Goal: Information Seeking & Learning: Learn about a topic

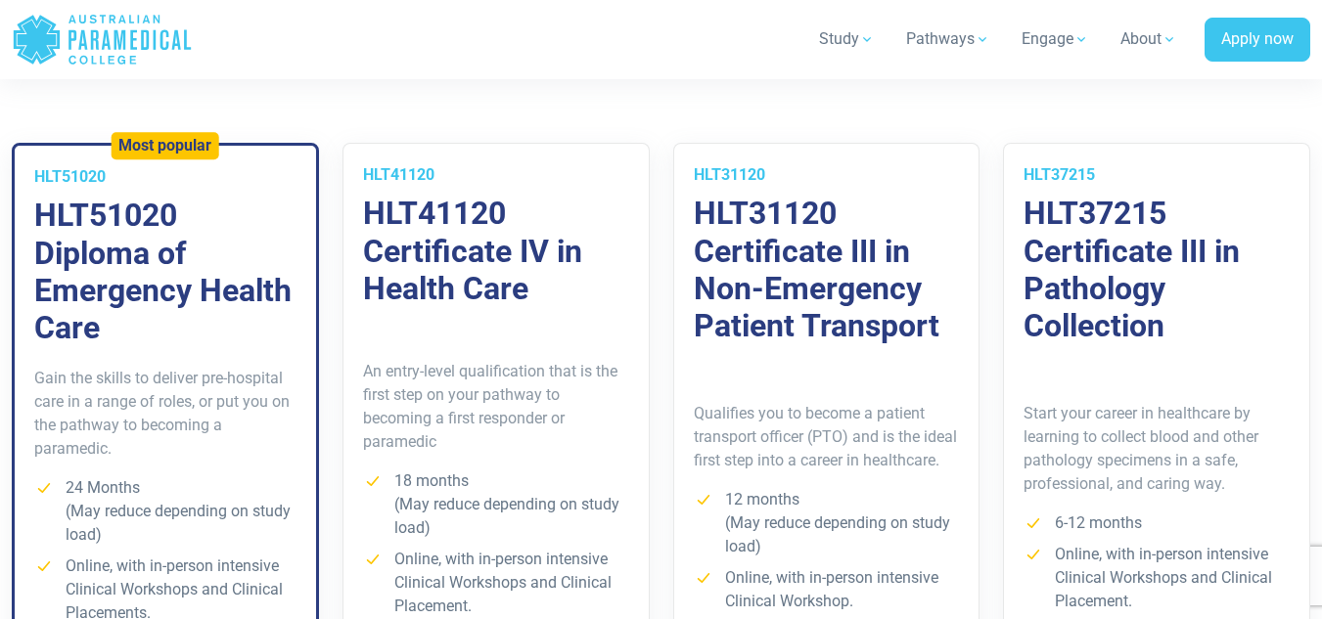
scroll to position [1431, 0]
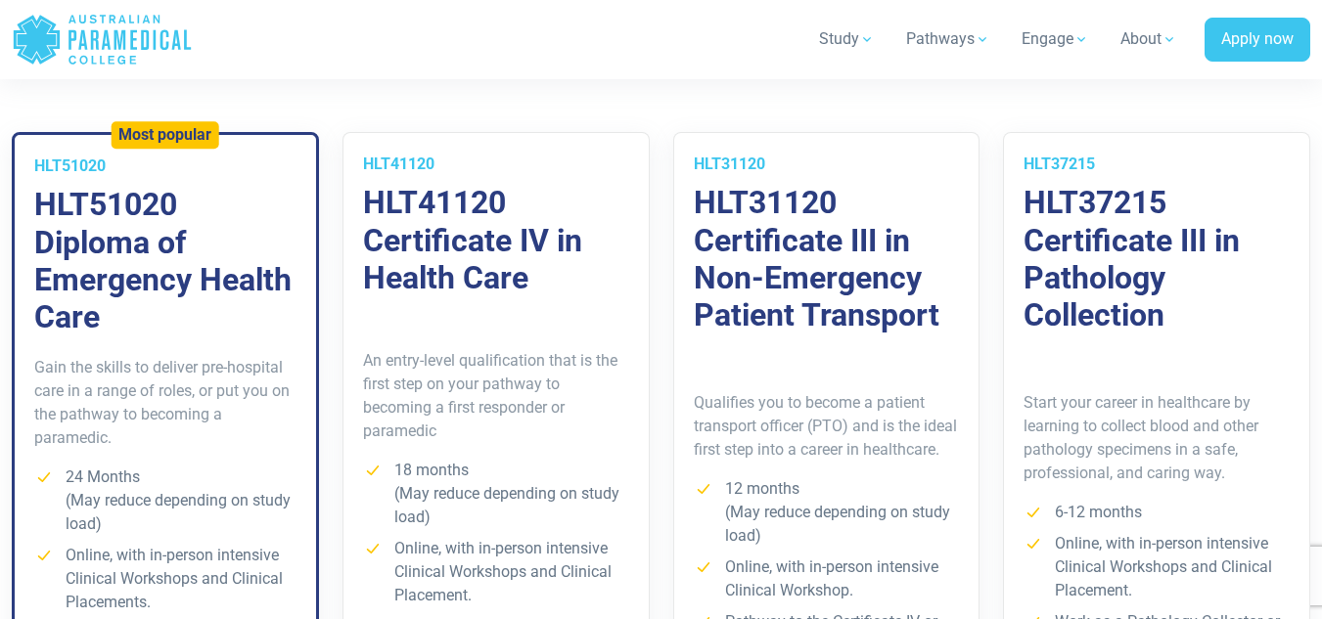
click at [773, 225] on h3 "HLT31120 Certificate III in Non-Emergency Patient Transport" at bounding box center [827, 259] width 266 height 151
click at [877, 285] on h3 "HLT31120 Certificate III in Non-Emergency Patient Transport" at bounding box center [827, 259] width 266 height 151
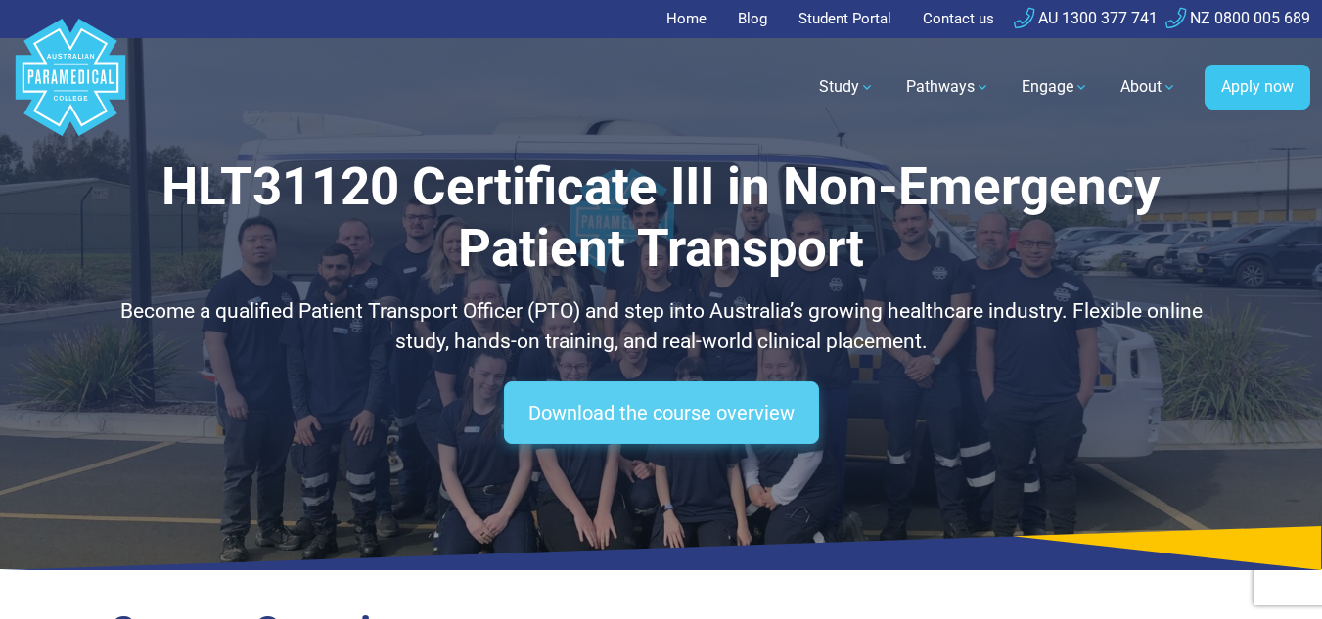
click at [609, 425] on link "Download the course overview" at bounding box center [661, 413] width 315 height 63
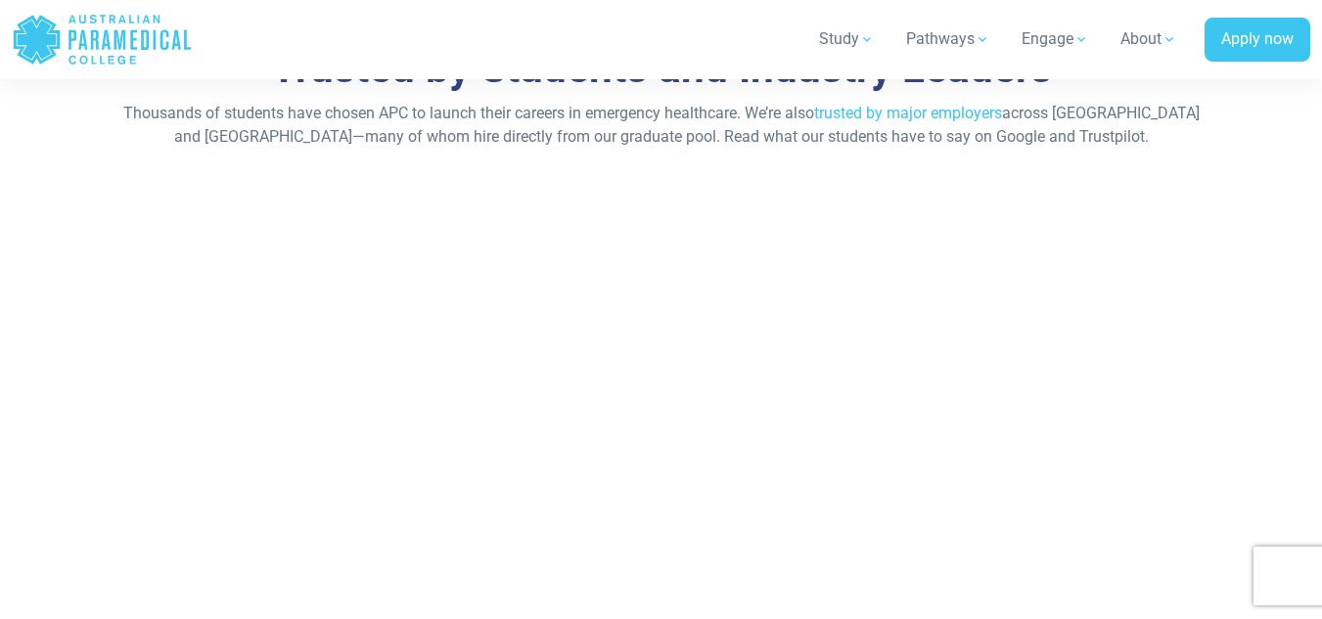
scroll to position [9853, 0]
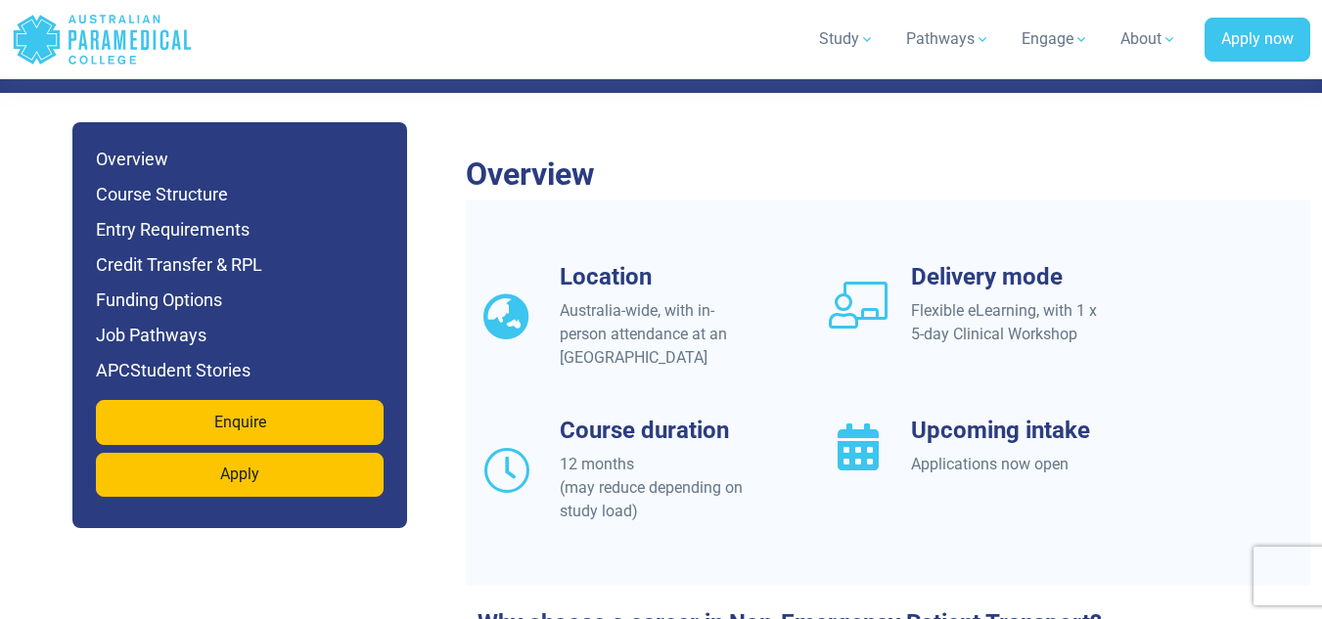
scroll to position [1857, 0]
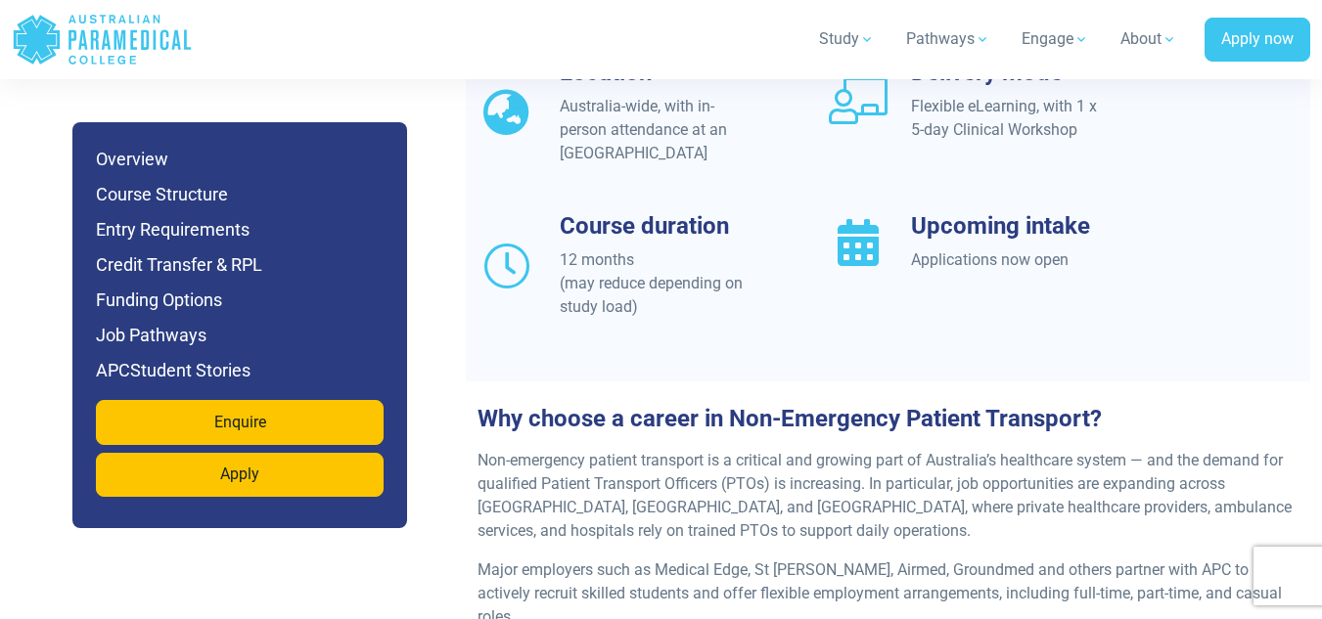
click at [863, 219] on icon at bounding box center [858, 242] width 59 height 47
click at [971, 253] on div "Upcoming intake Applications now open" at bounding box center [993, 265] width 352 height 107
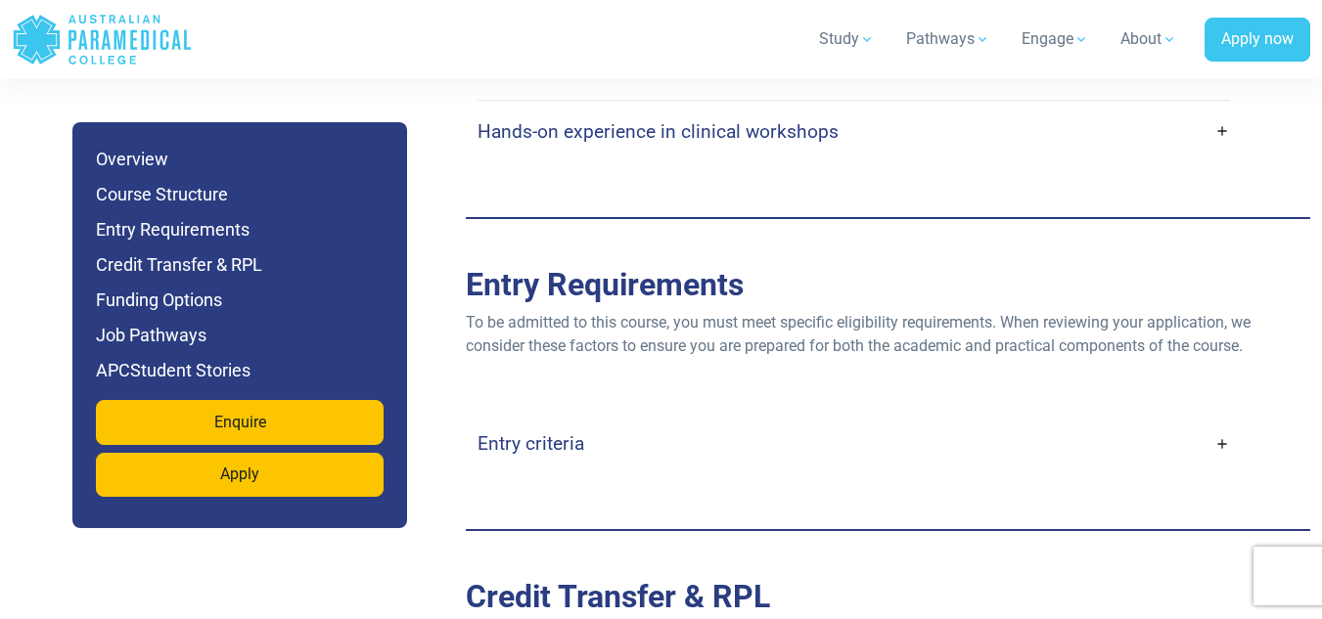
scroll to position [4795, 0]
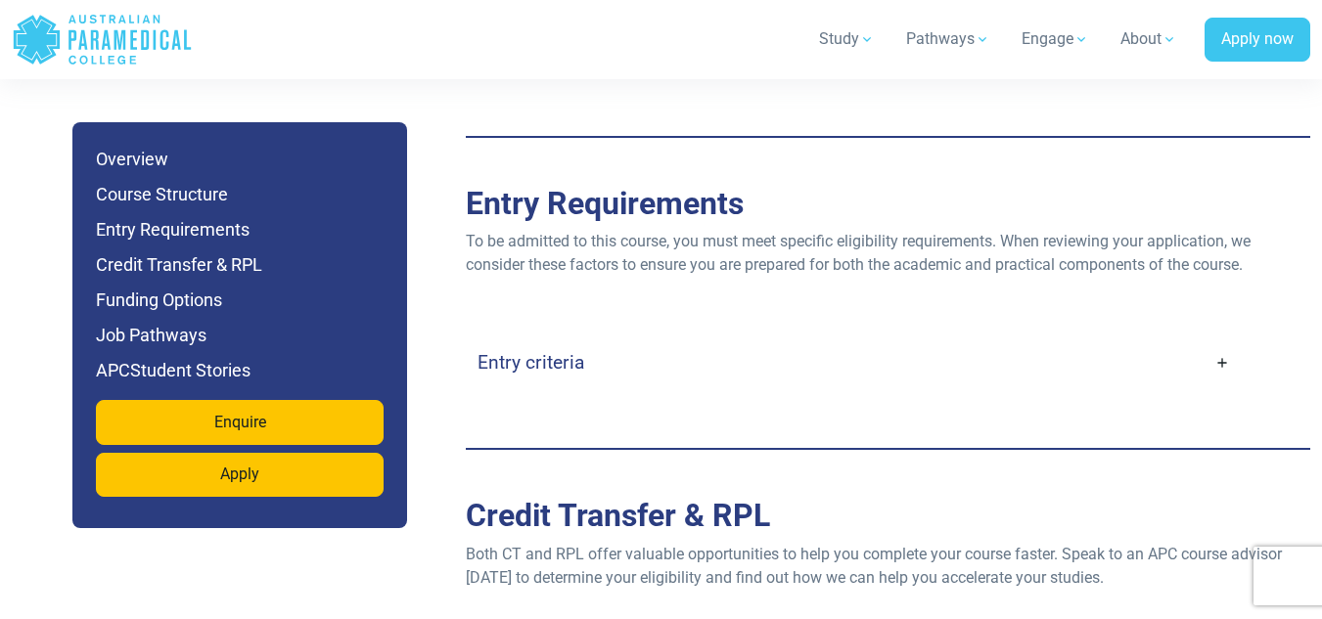
click at [505, 351] on h4 "Entry criteria" at bounding box center [530, 362] width 107 height 23
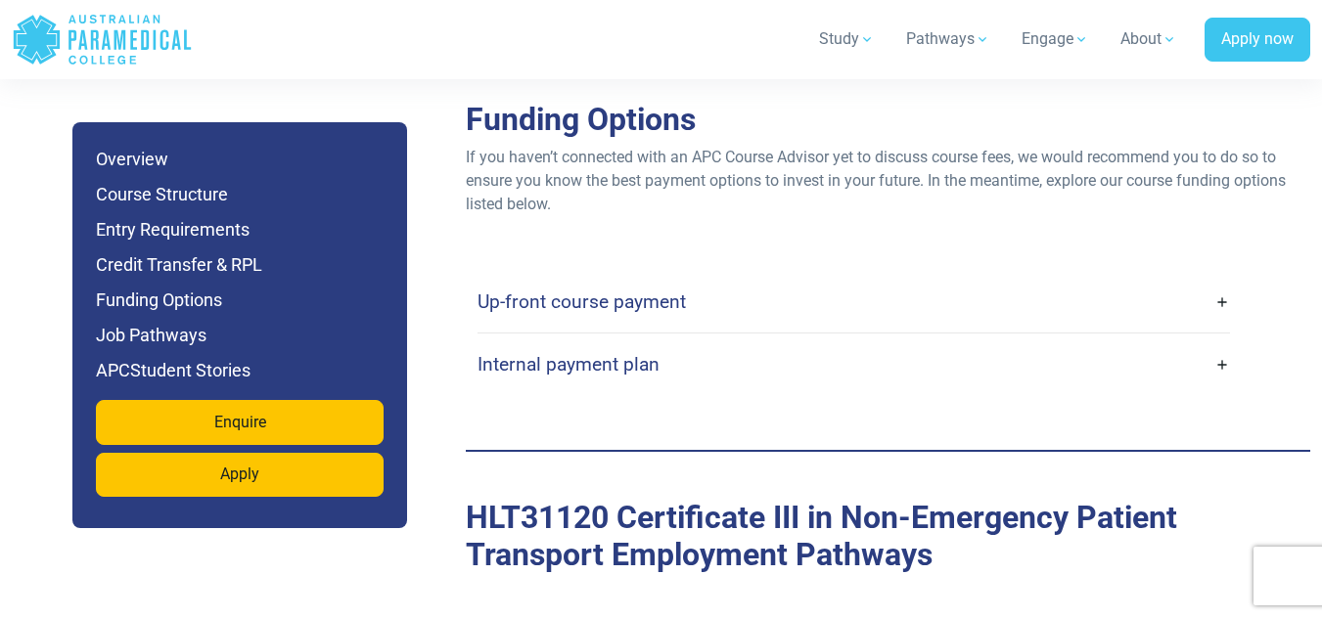
scroll to position [6209, 0]
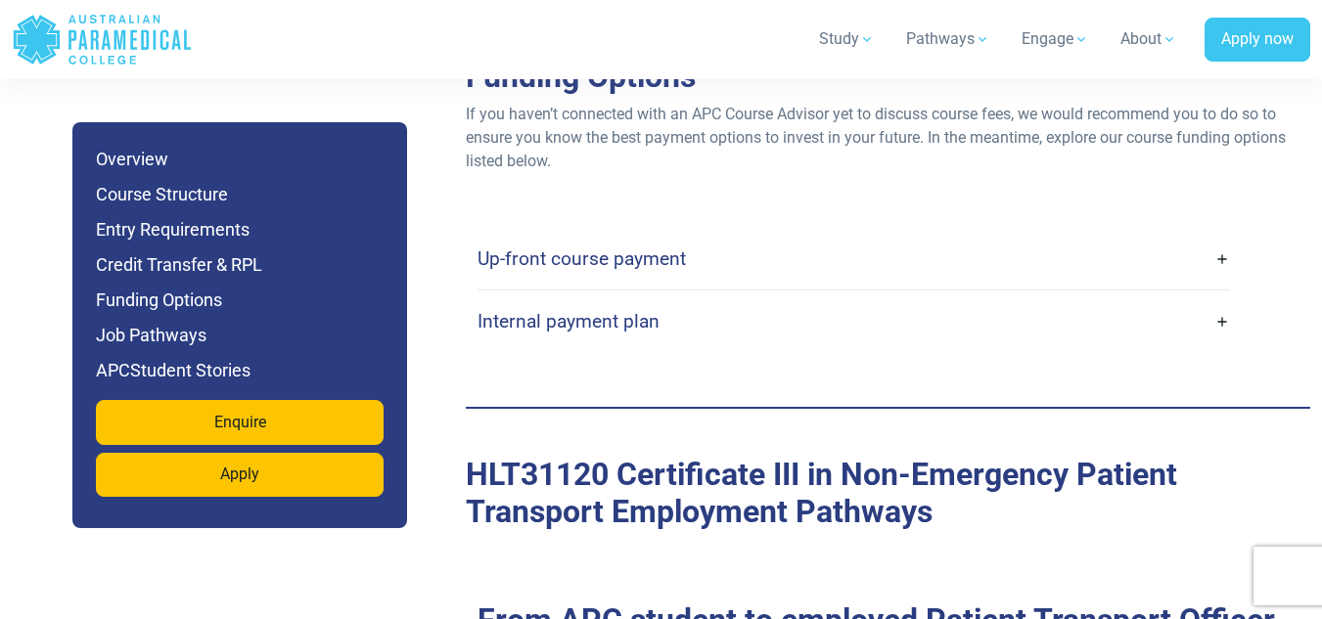
click at [1217, 236] on link "Up-front course payment" at bounding box center [853, 259] width 752 height 46
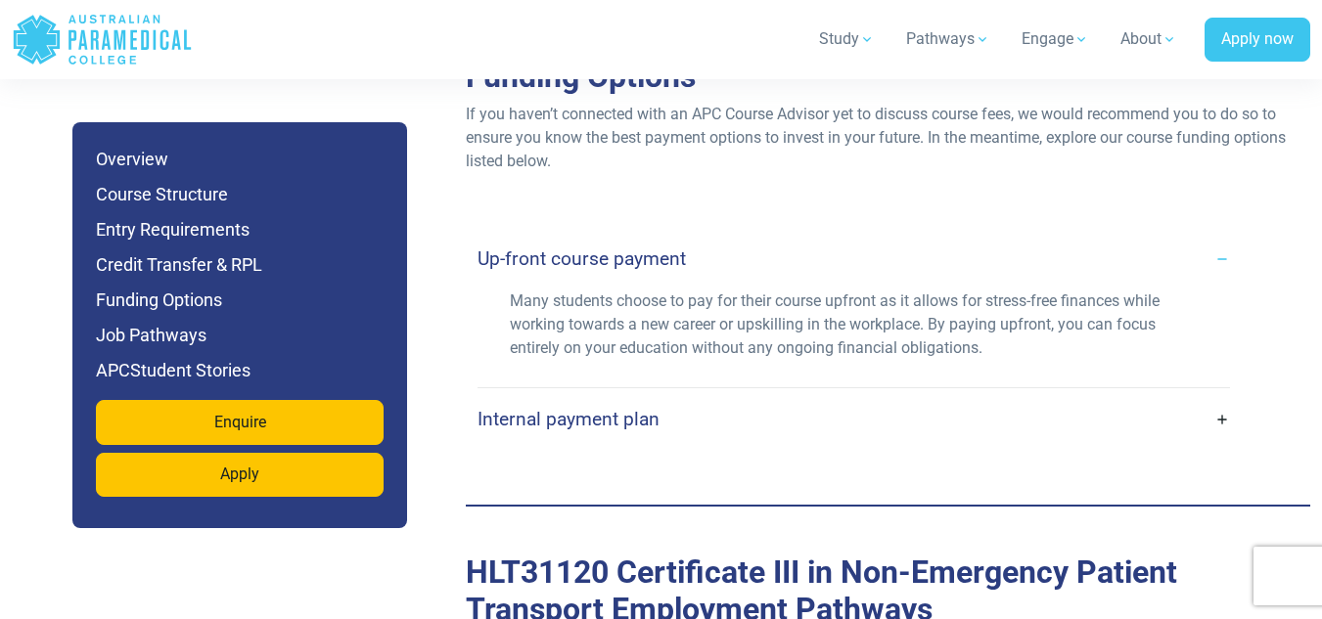
click at [1222, 396] on link "Internal payment plan" at bounding box center [853, 419] width 752 height 46
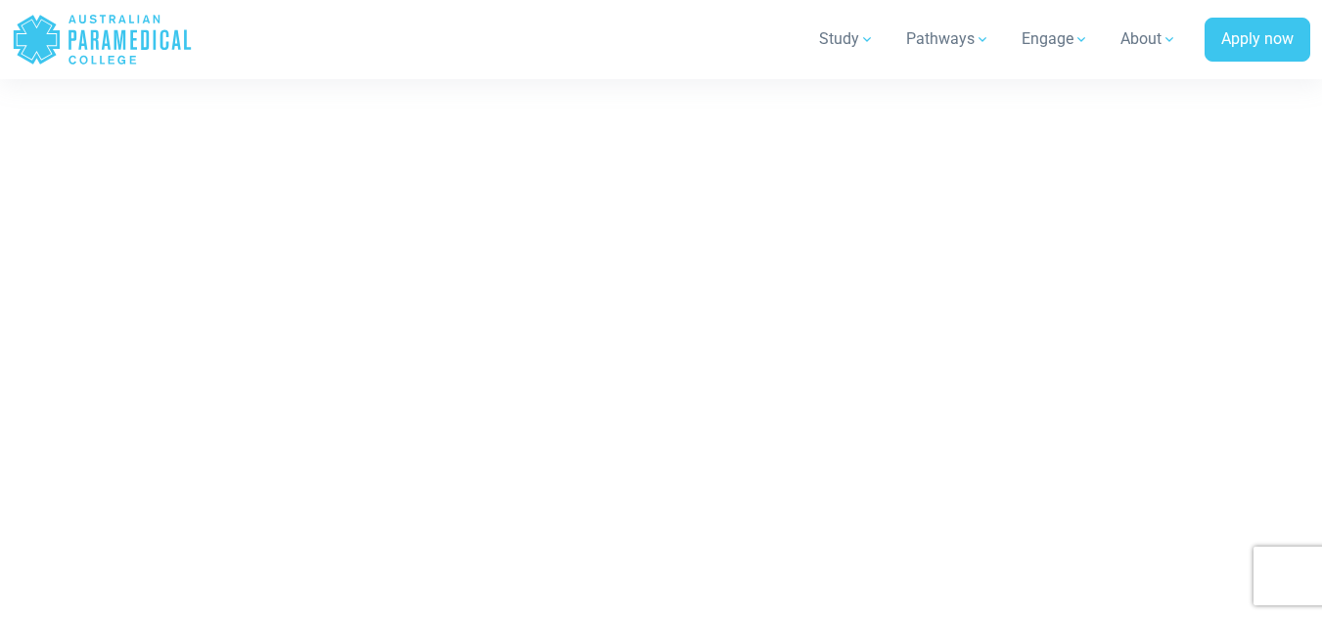
scroll to position [11105, 0]
